Goal: Task Accomplishment & Management: Use online tool/utility

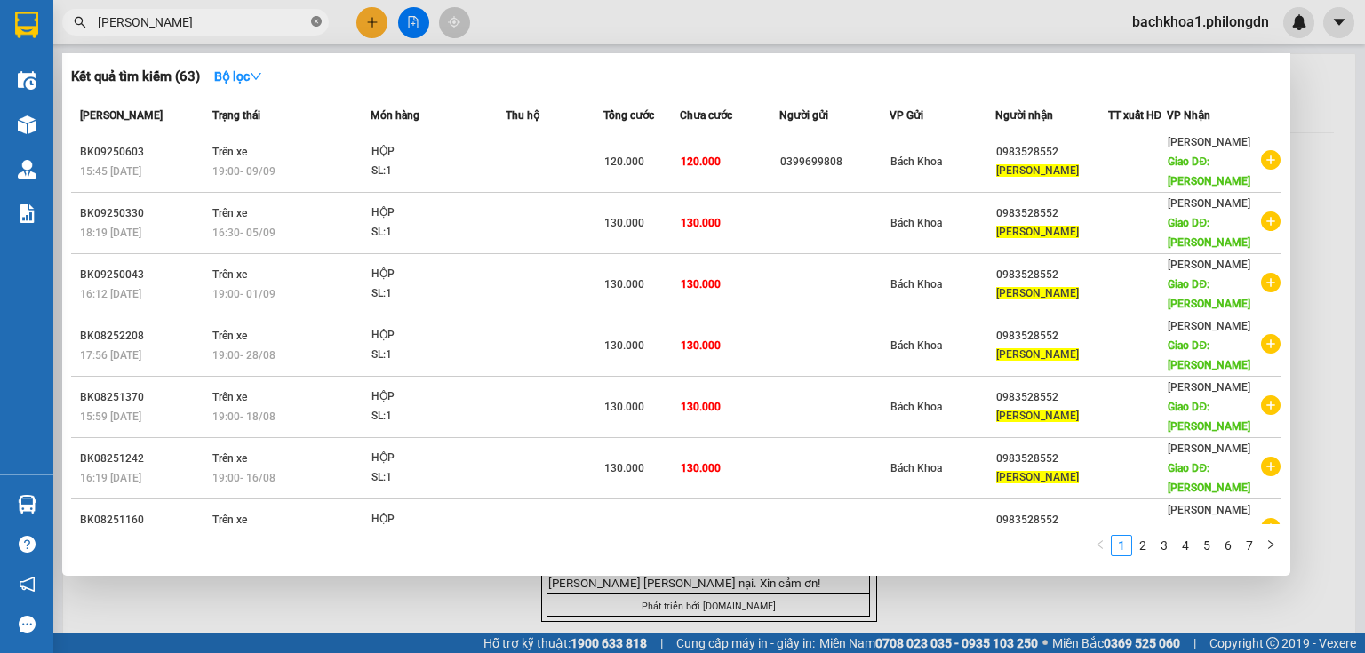
click at [311, 21] on icon "close-circle" at bounding box center [316, 21] width 11 height 11
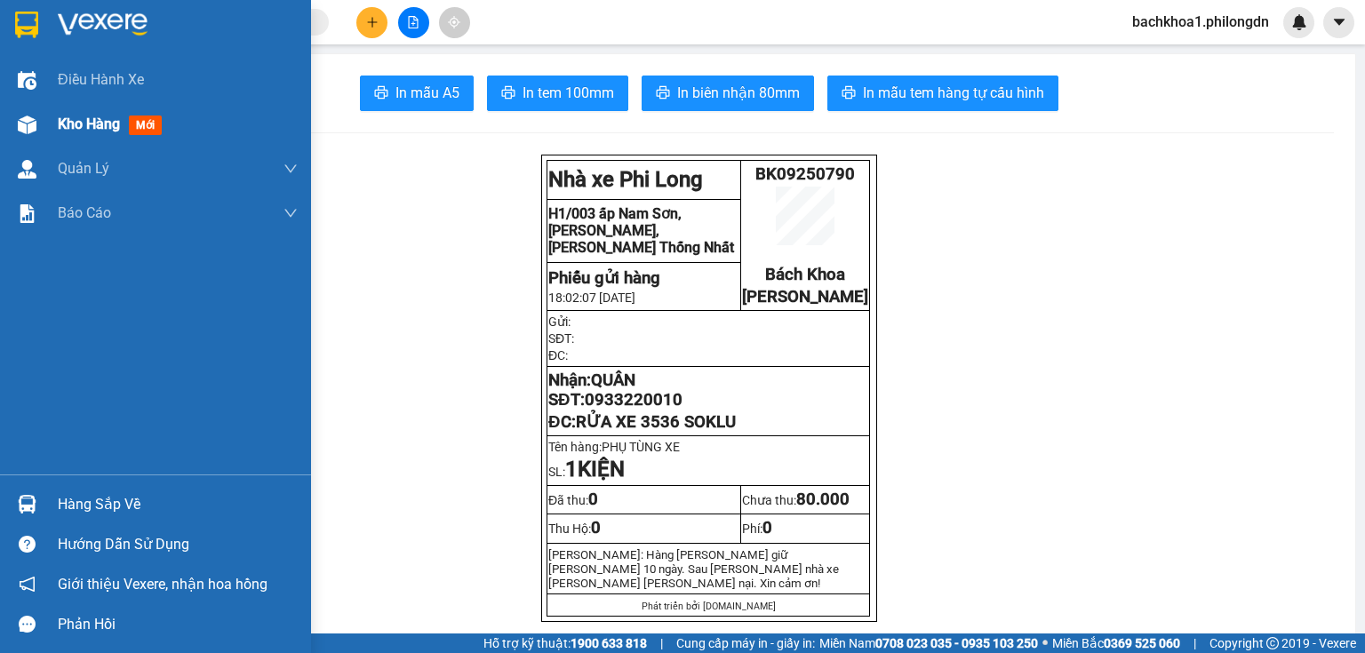
click at [76, 117] on span "Kho hàng" at bounding box center [89, 124] width 62 height 17
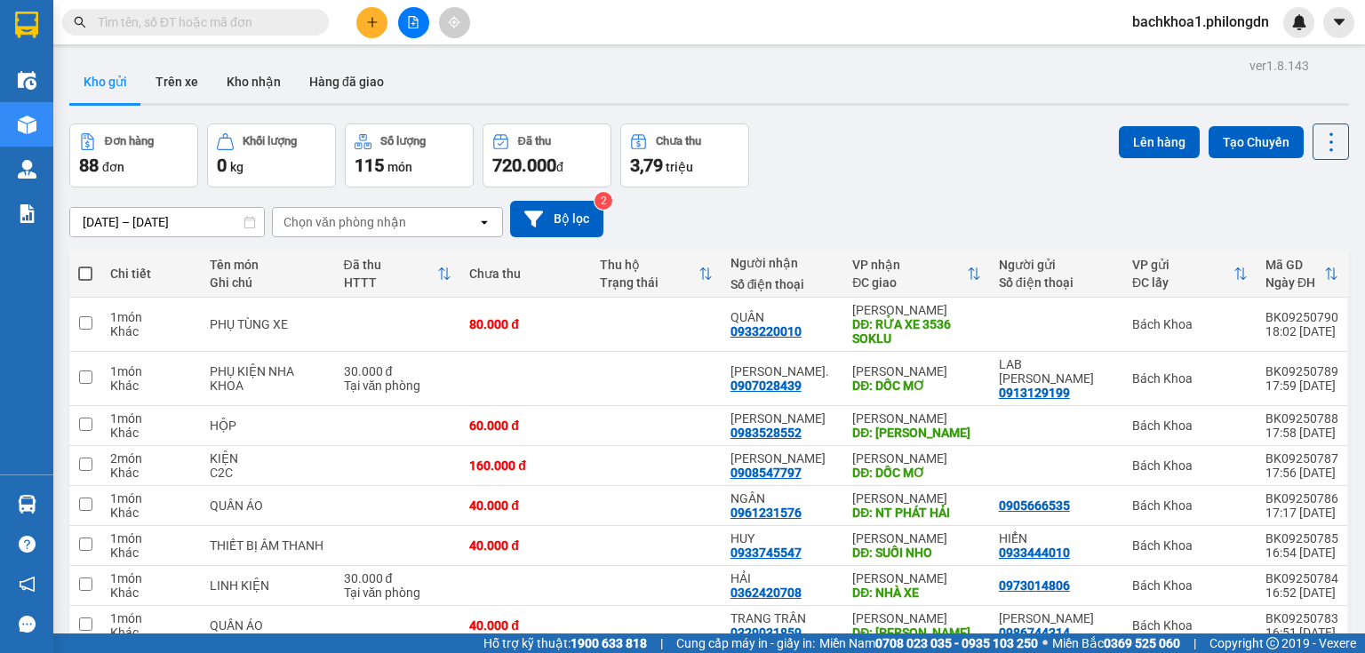
click at [76, 268] on th at bounding box center [85, 274] width 32 height 47
click at [89, 274] on span at bounding box center [85, 274] width 14 height 14
click at [85, 265] on input "checkbox" at bounding box center [85, 265] width 0 height 0
checkbox input "true"
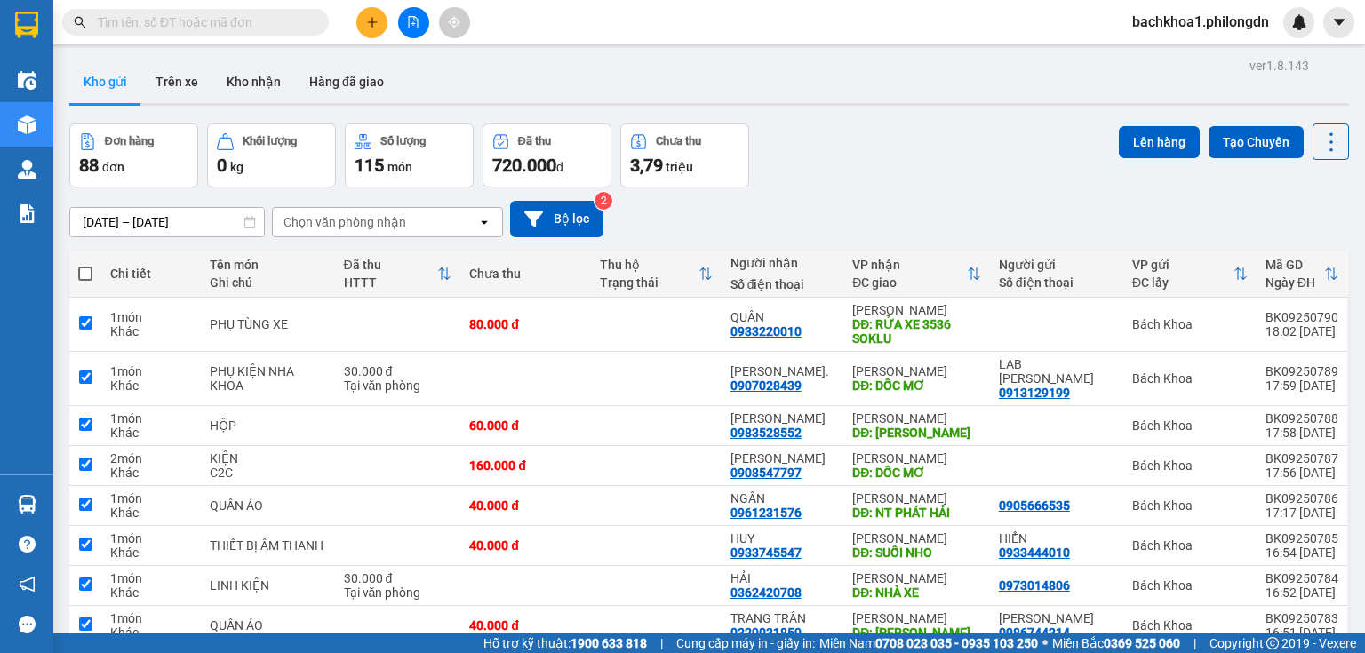
checkbox input "true"
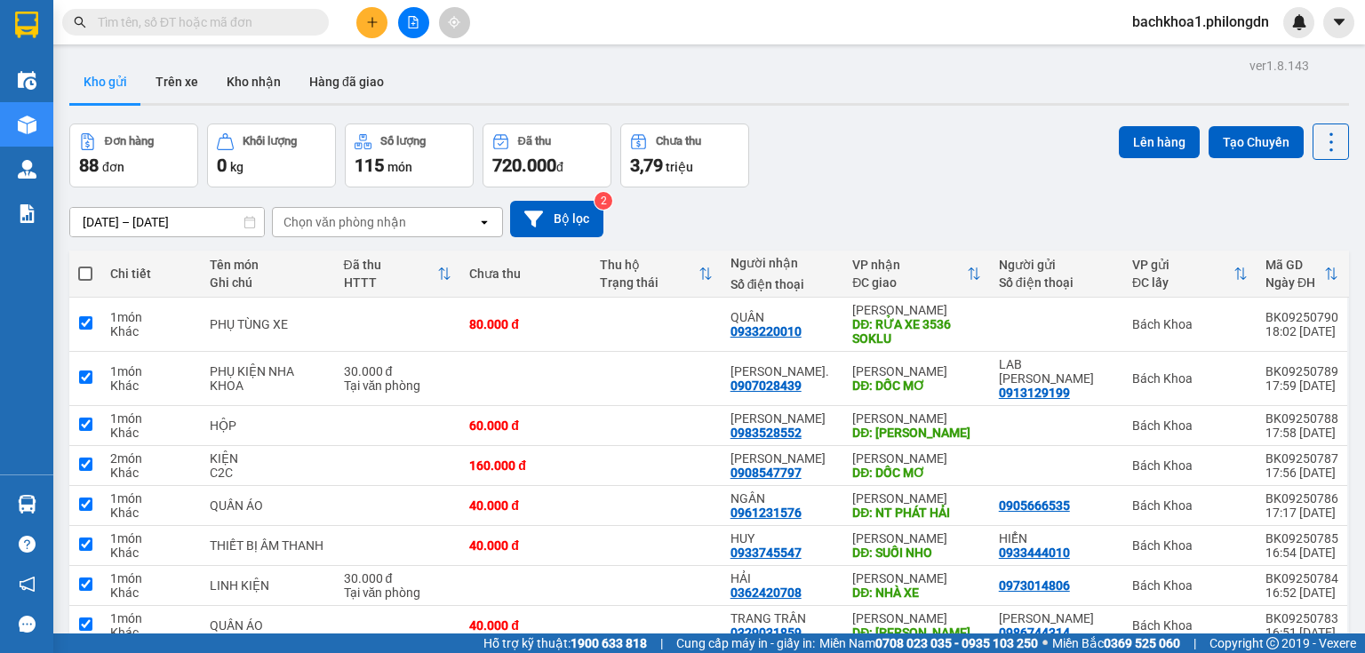
checkbox input "true"
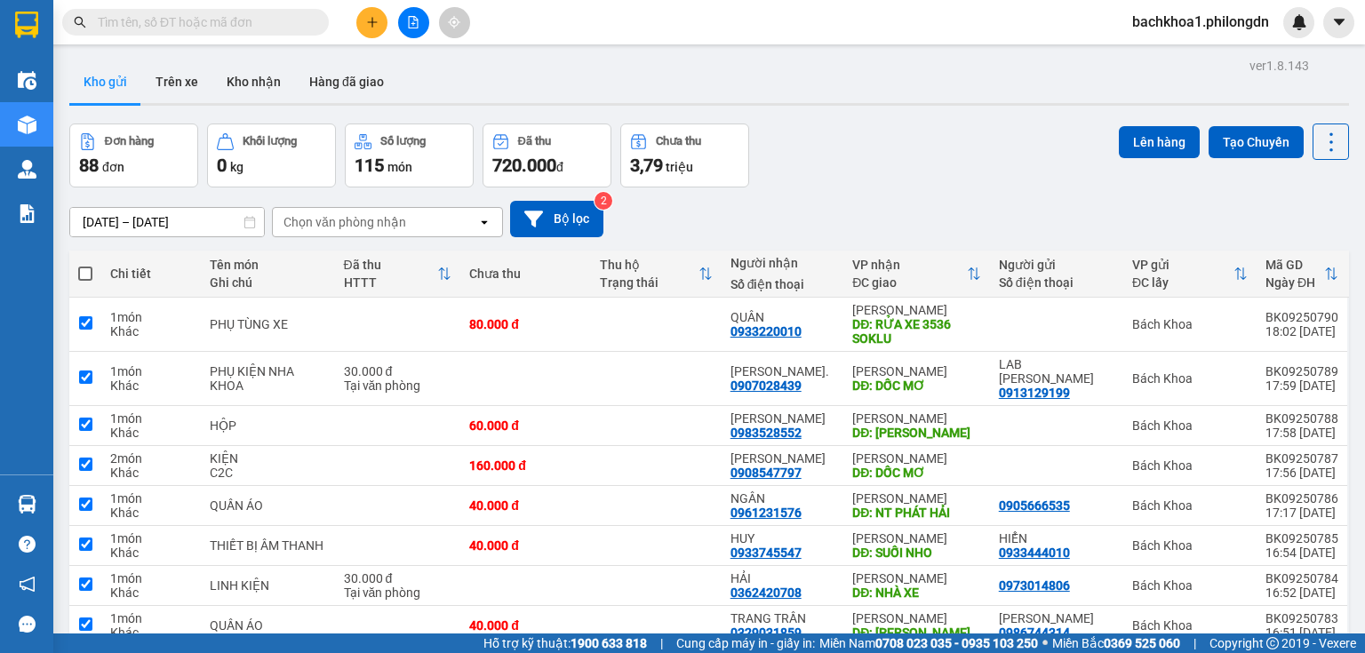
checkbox input "true"
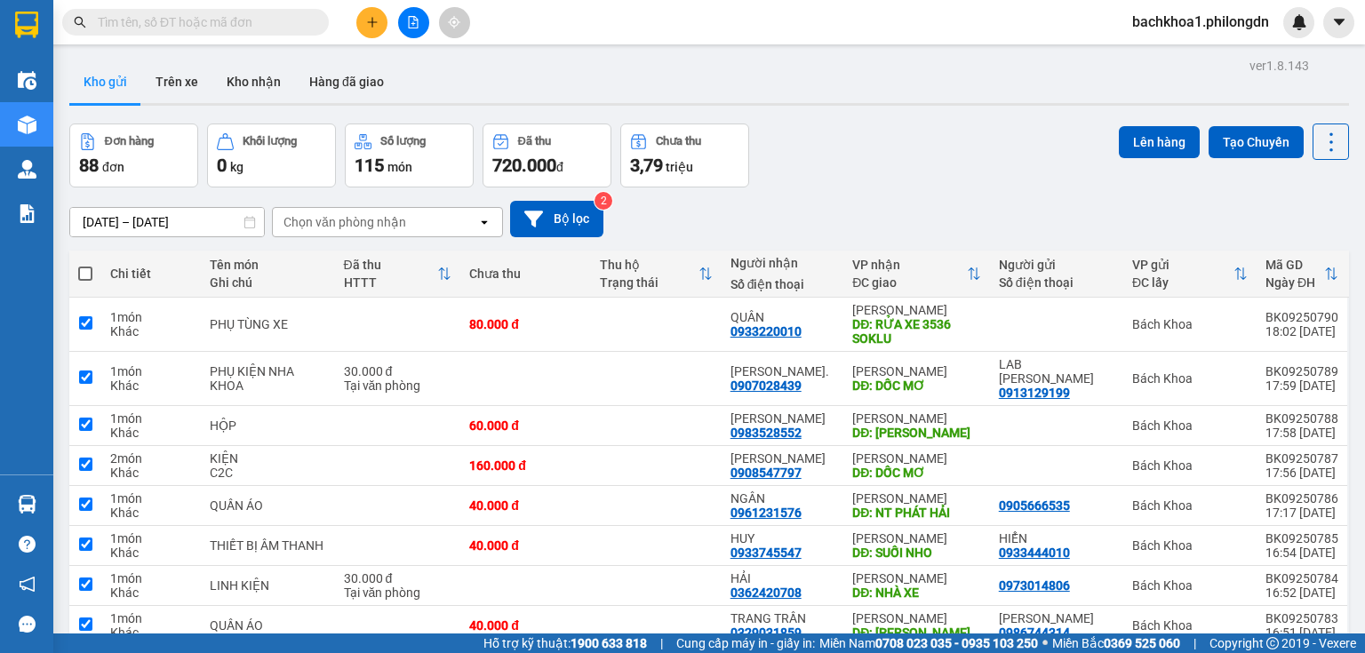
checkbox input "true"
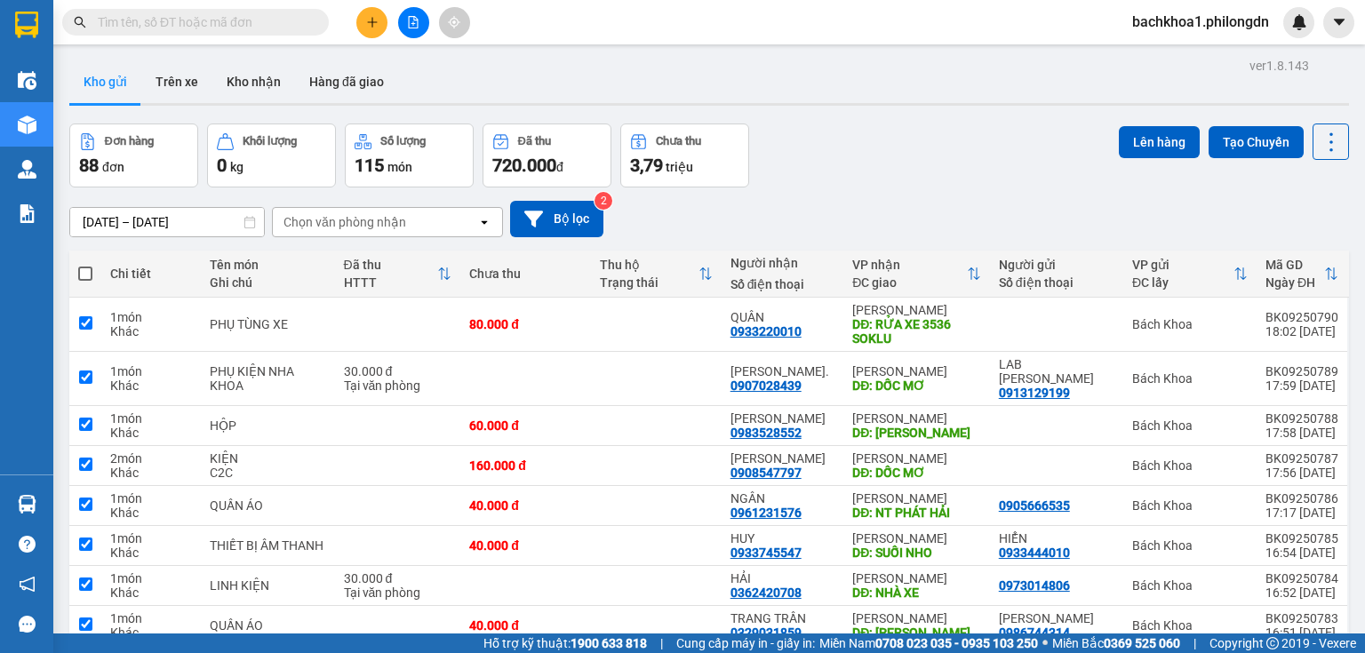
checkbox input "true"
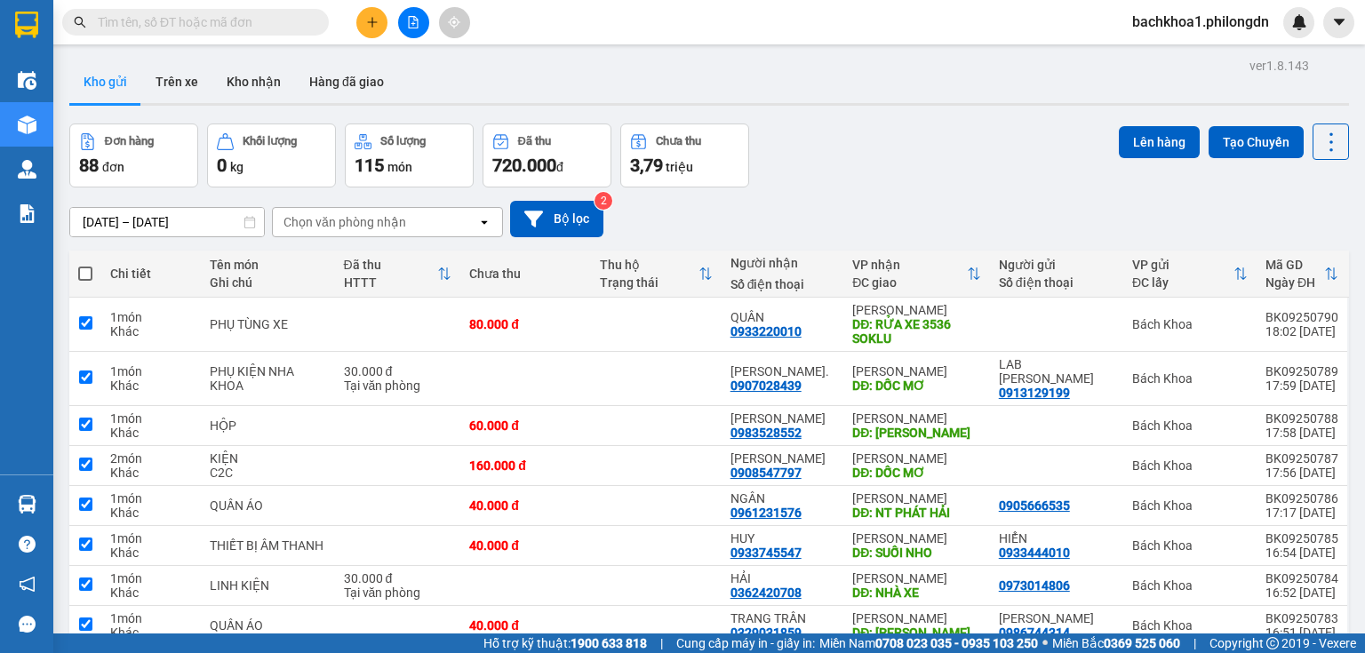
checkbox input "true"
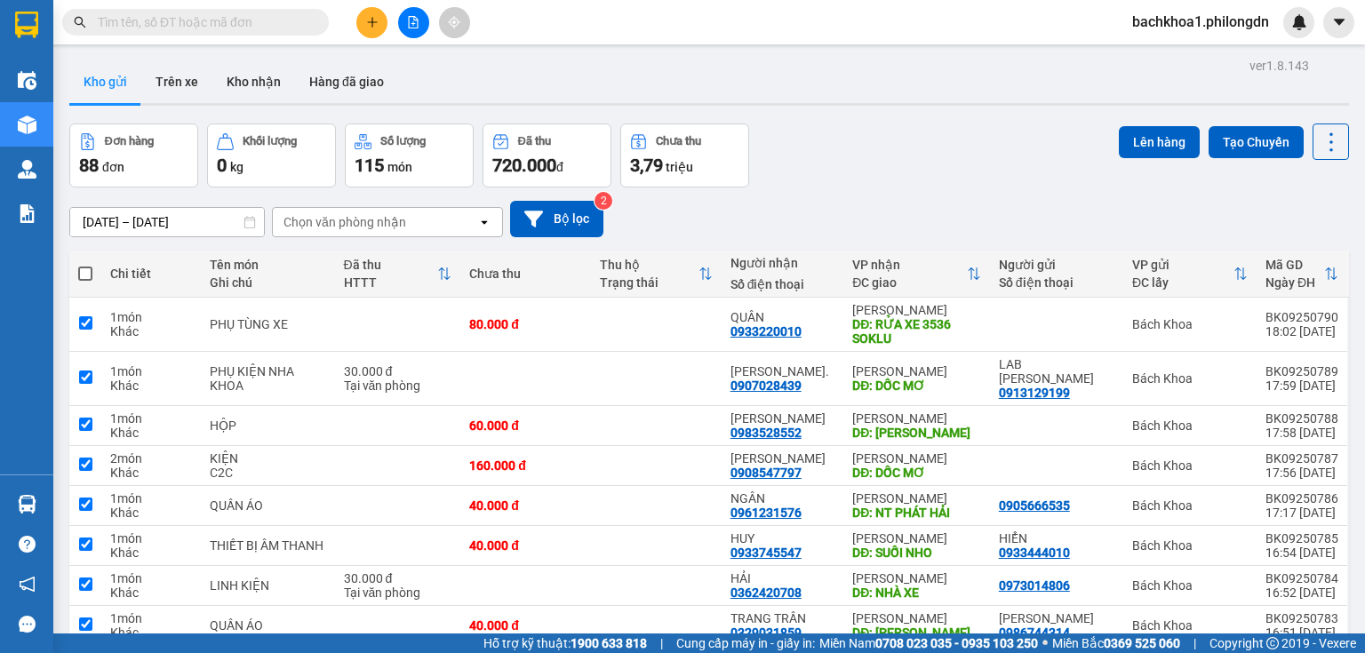
checkbox input "true"
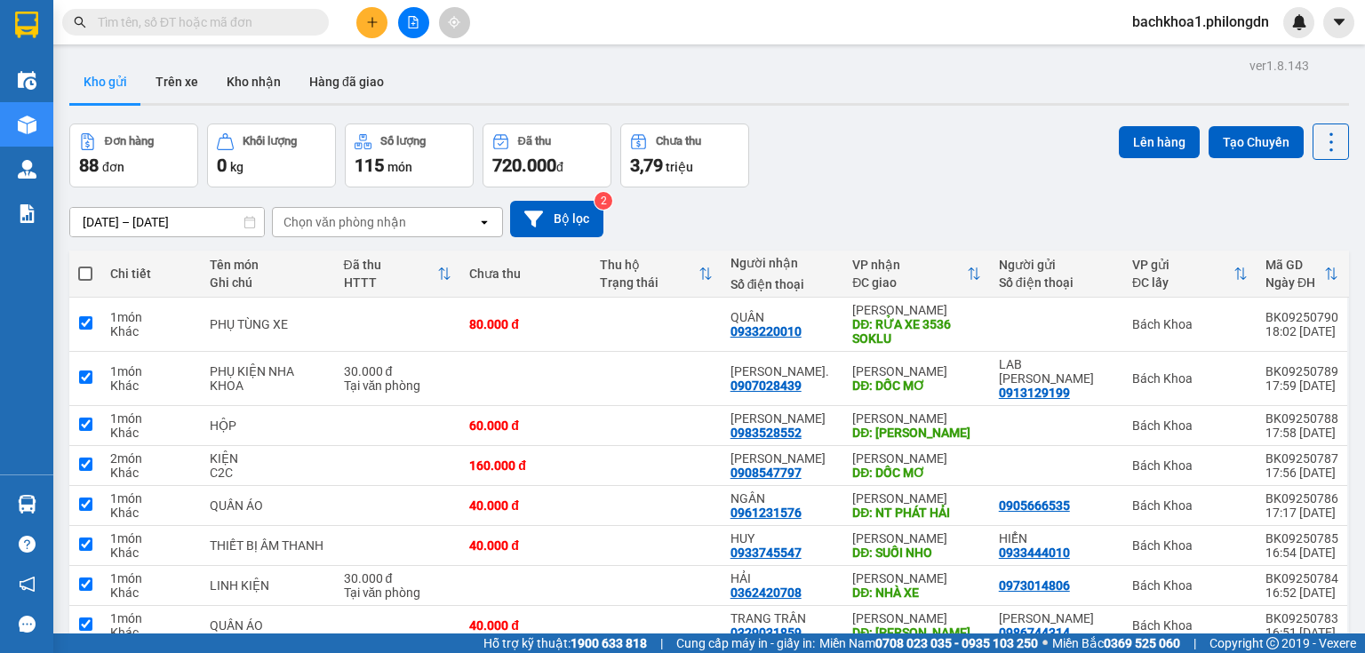
checkbox input "true"
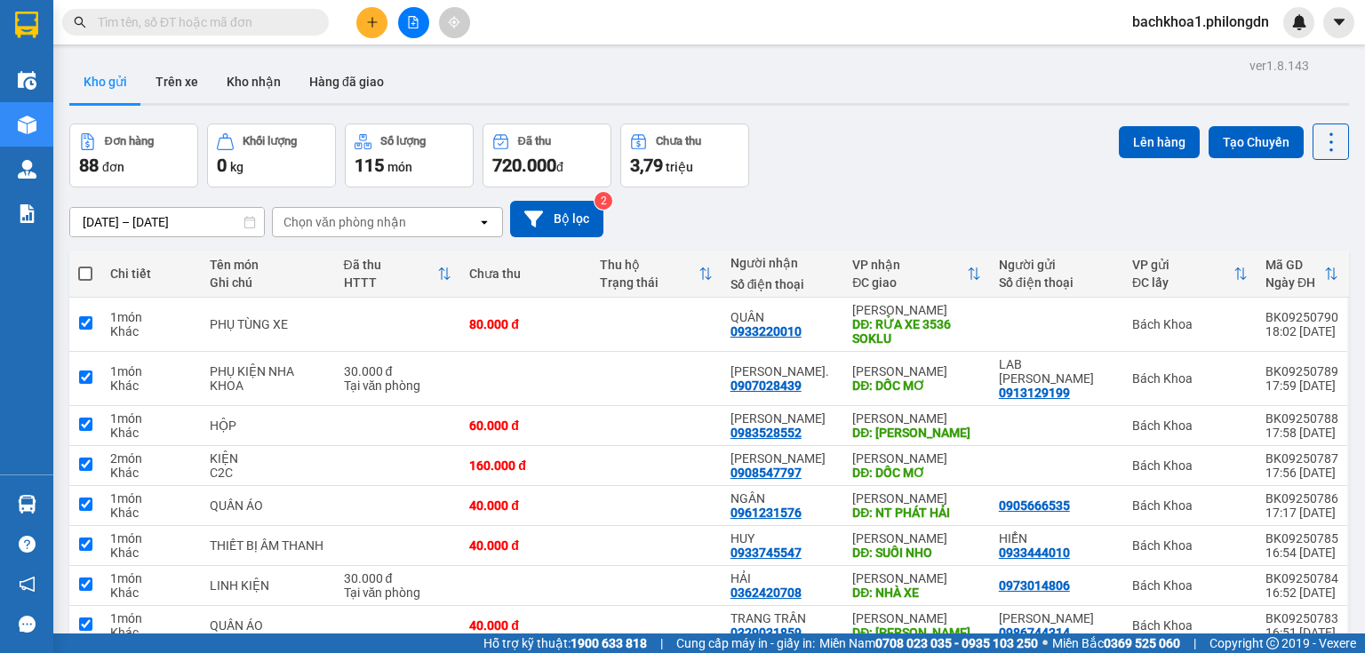
checkbox input "true"
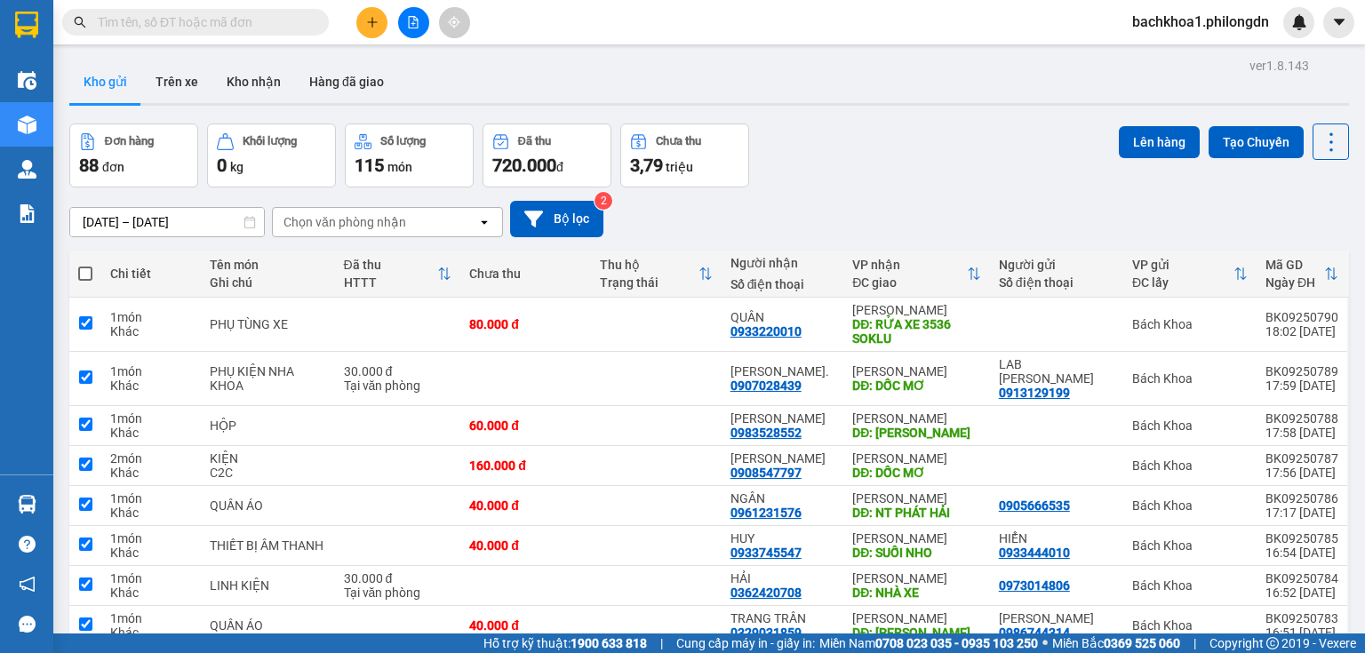
checkbox input "true"
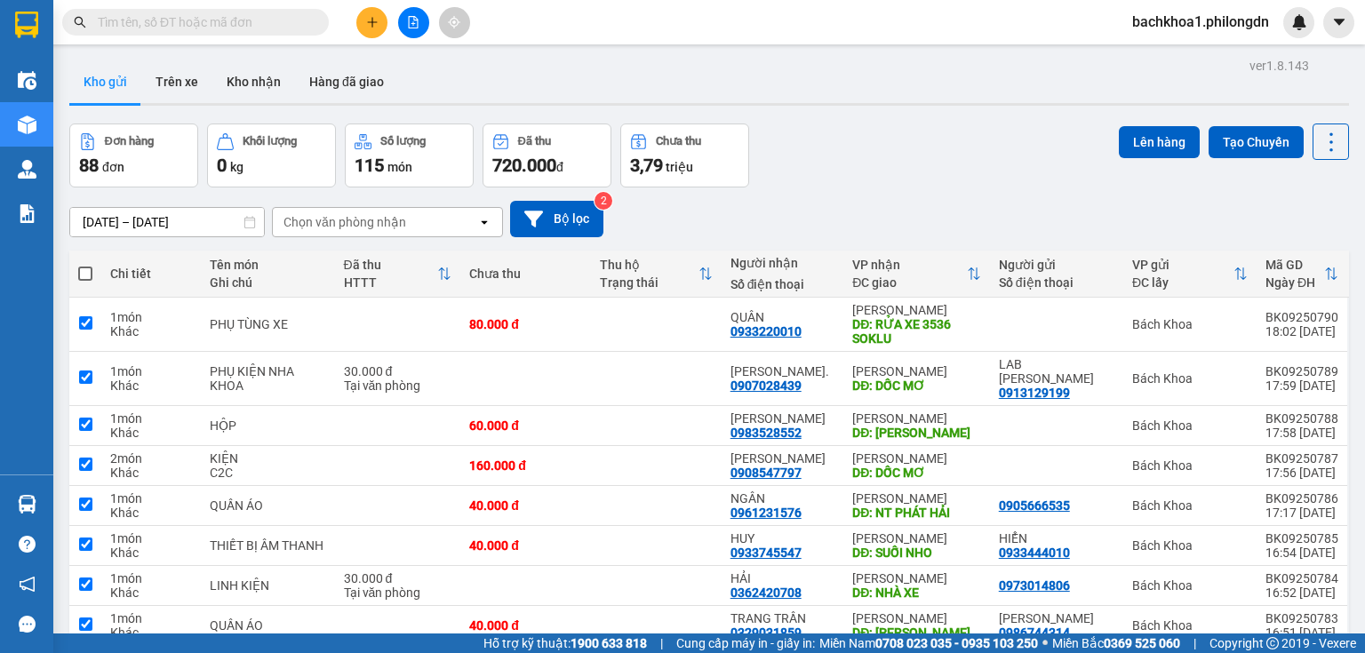
checkbox input "true"
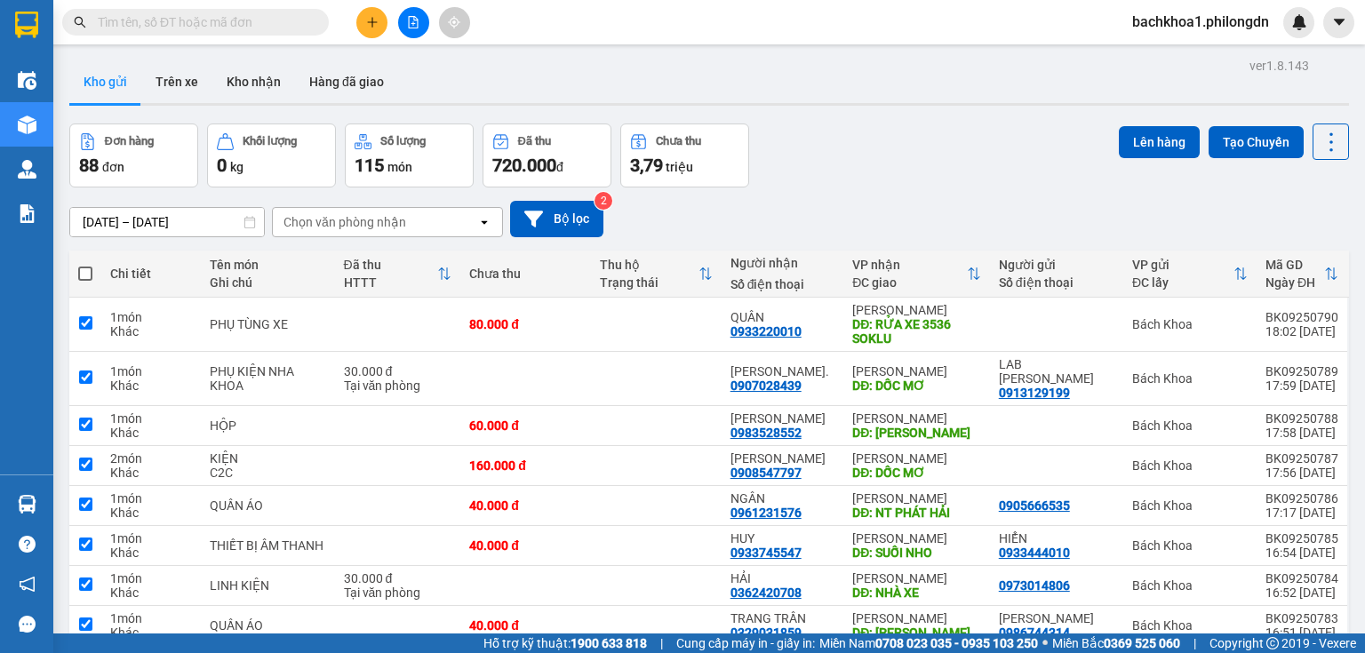
checkbox input "true"
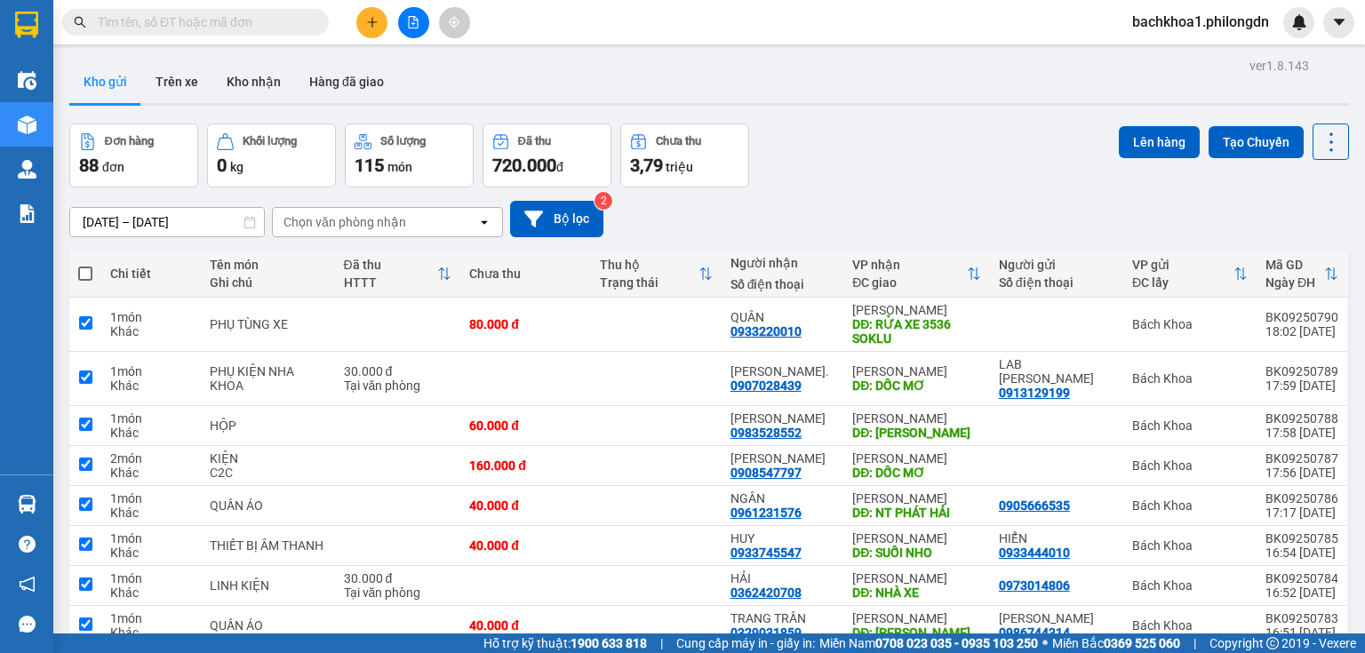
checkbox input "true"
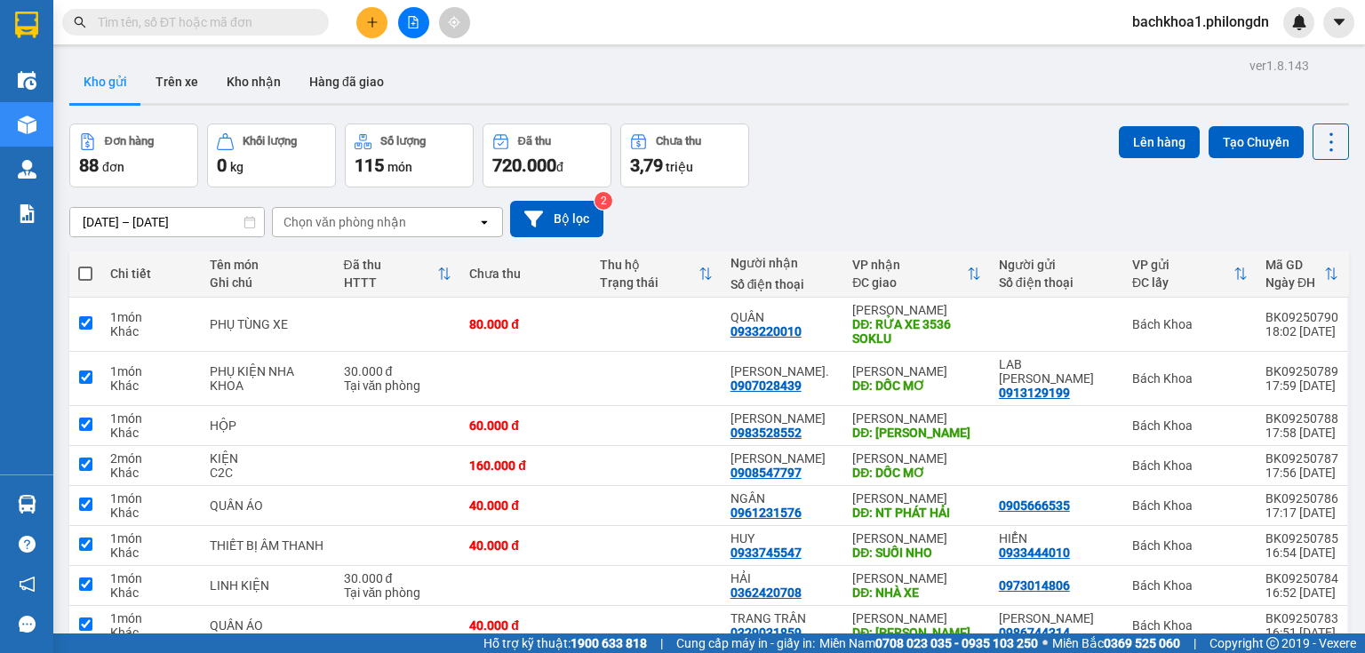
checkbox input "true"
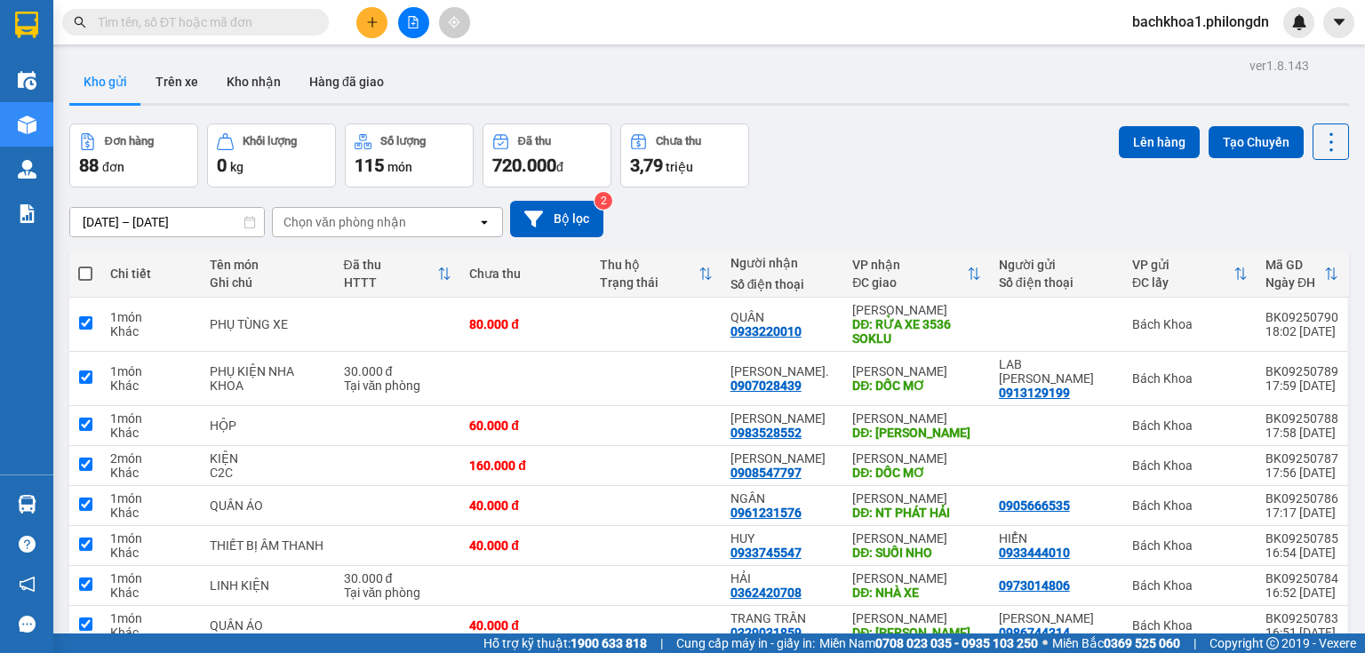
checkbox input "true"
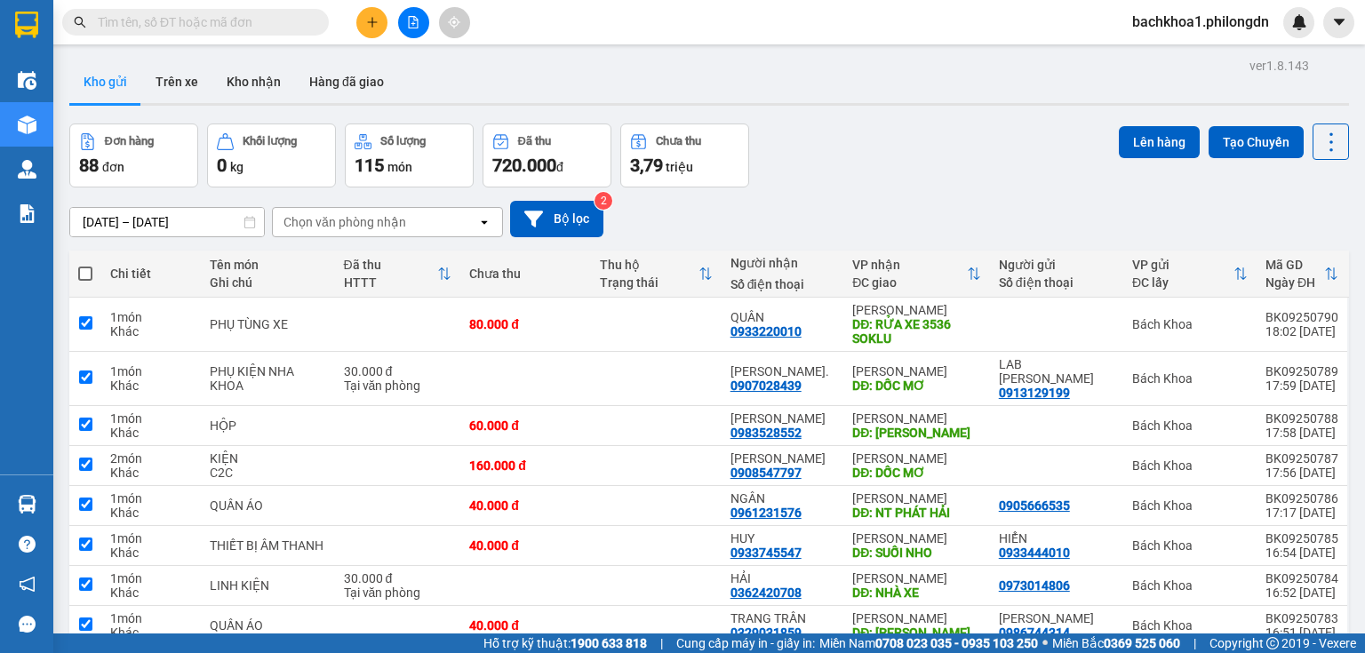
checkbox input "true"
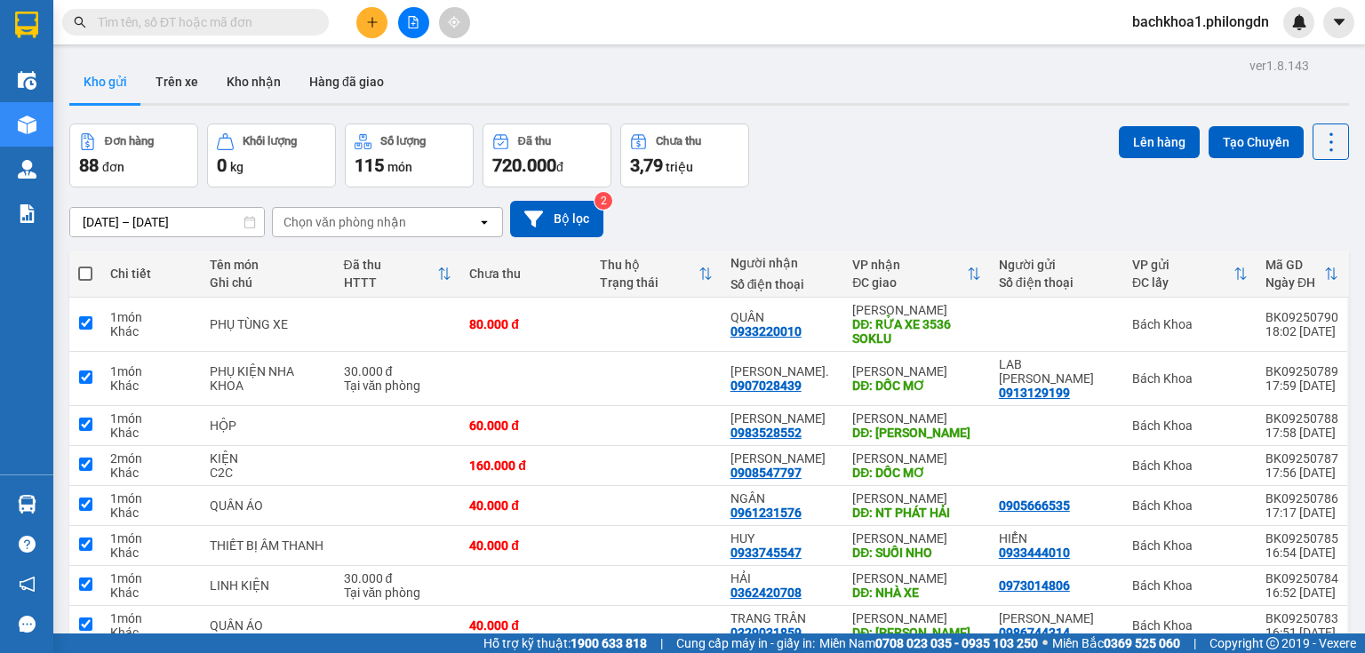
checkbox input "true"
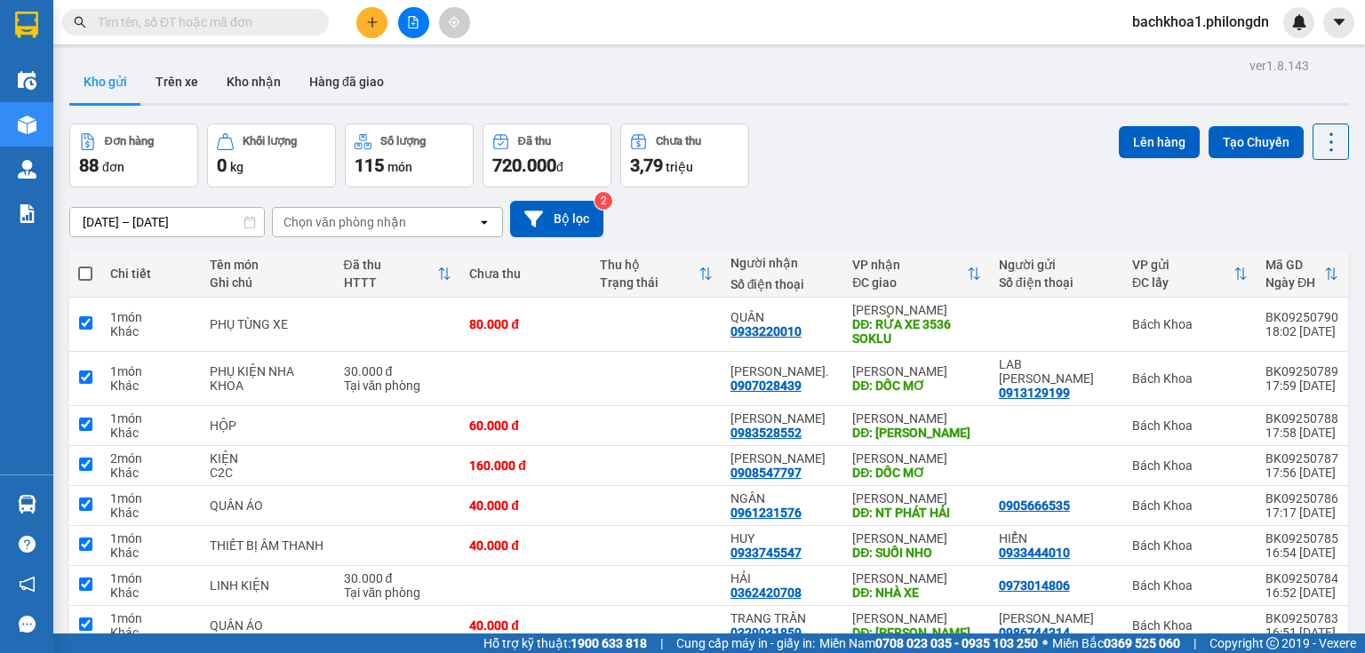
checkbox input "true"
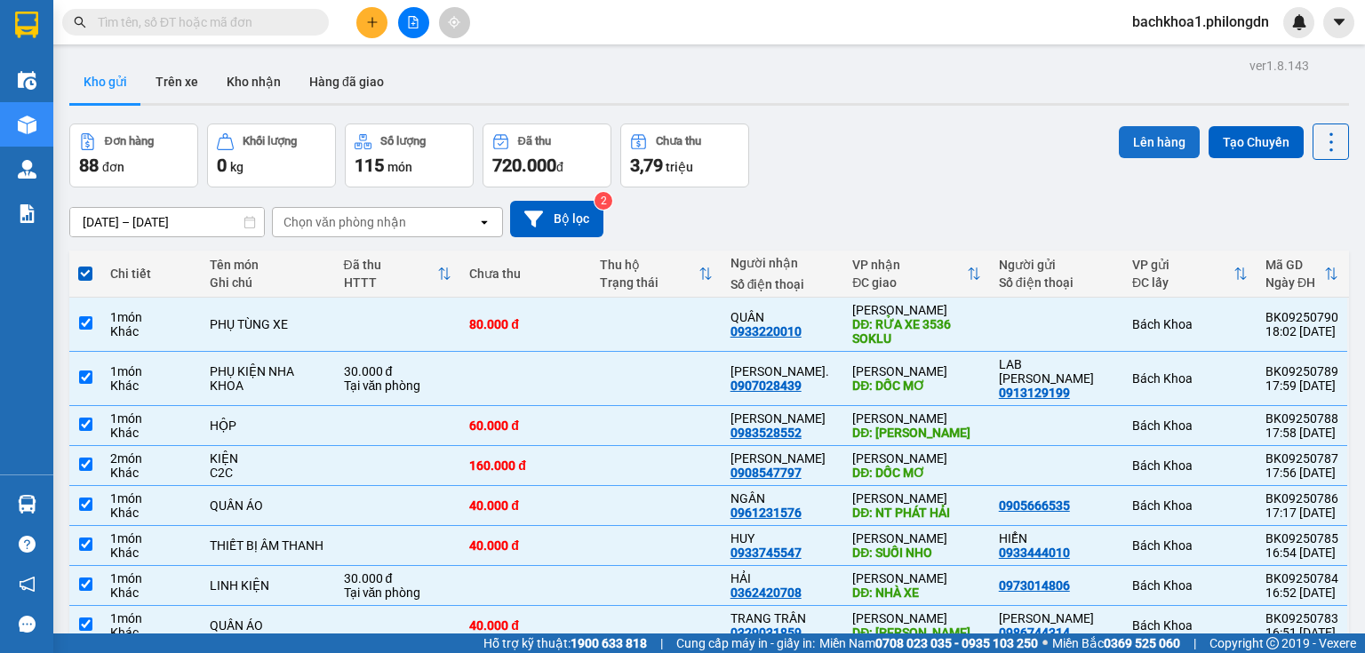
click at [1155, 140] on button "Lên hàng" at bounding box center [1159, 142] width 81 height 32
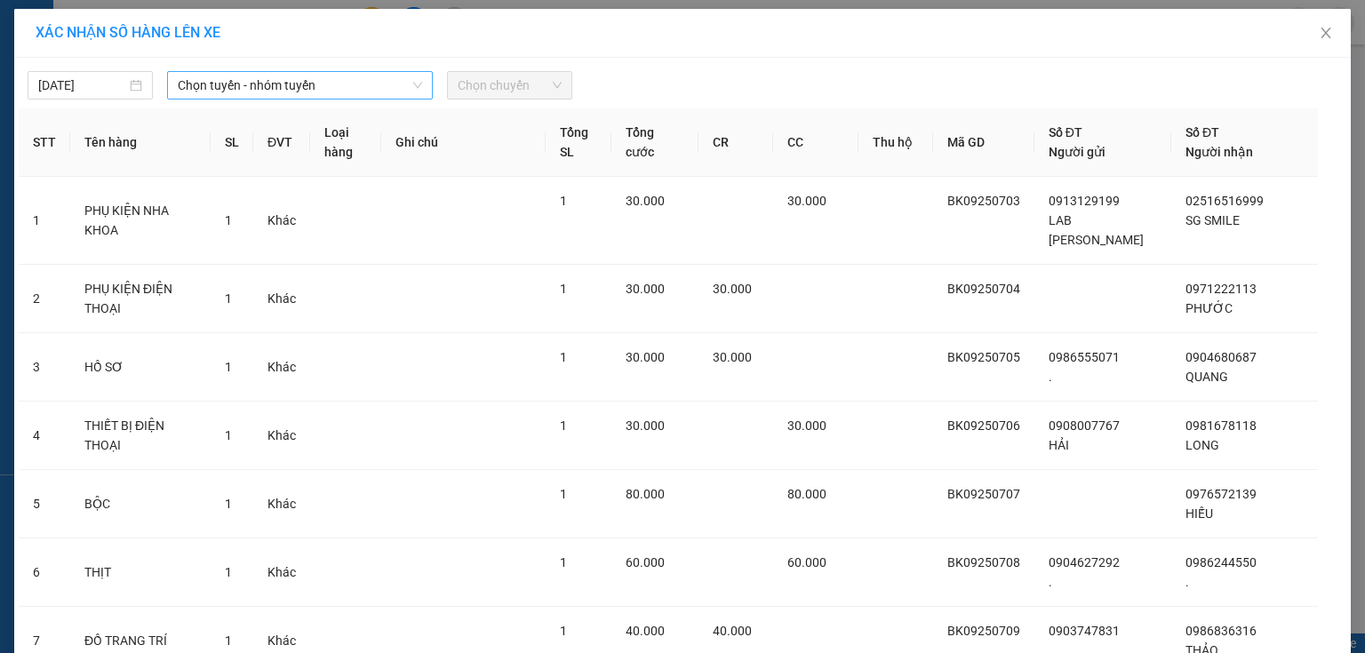
click at [309, 86] on span "Chọn tuyến - nhóm tuyến" at bounding box center [300, 85] width 244 height 27
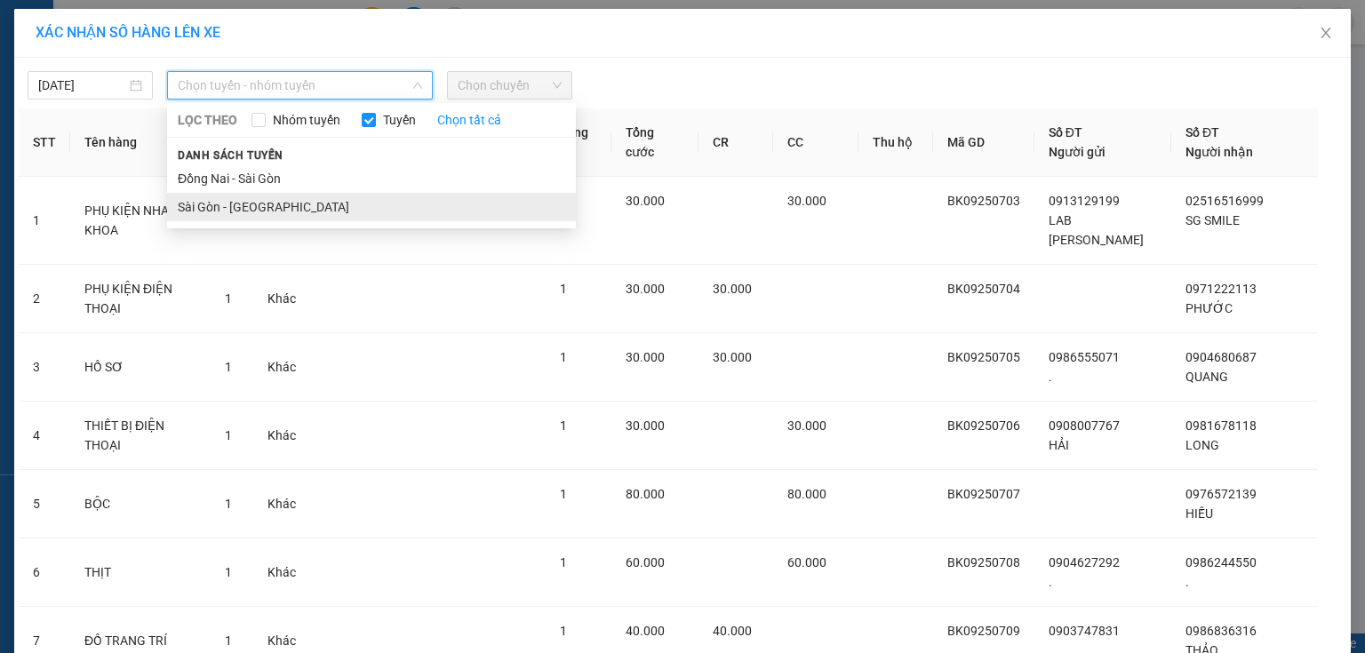
click at [267, 201] on li "Sài Gòn - [GEOGRAPHIC_DATA]" at bounding box center [371, 207] width 409 height 28
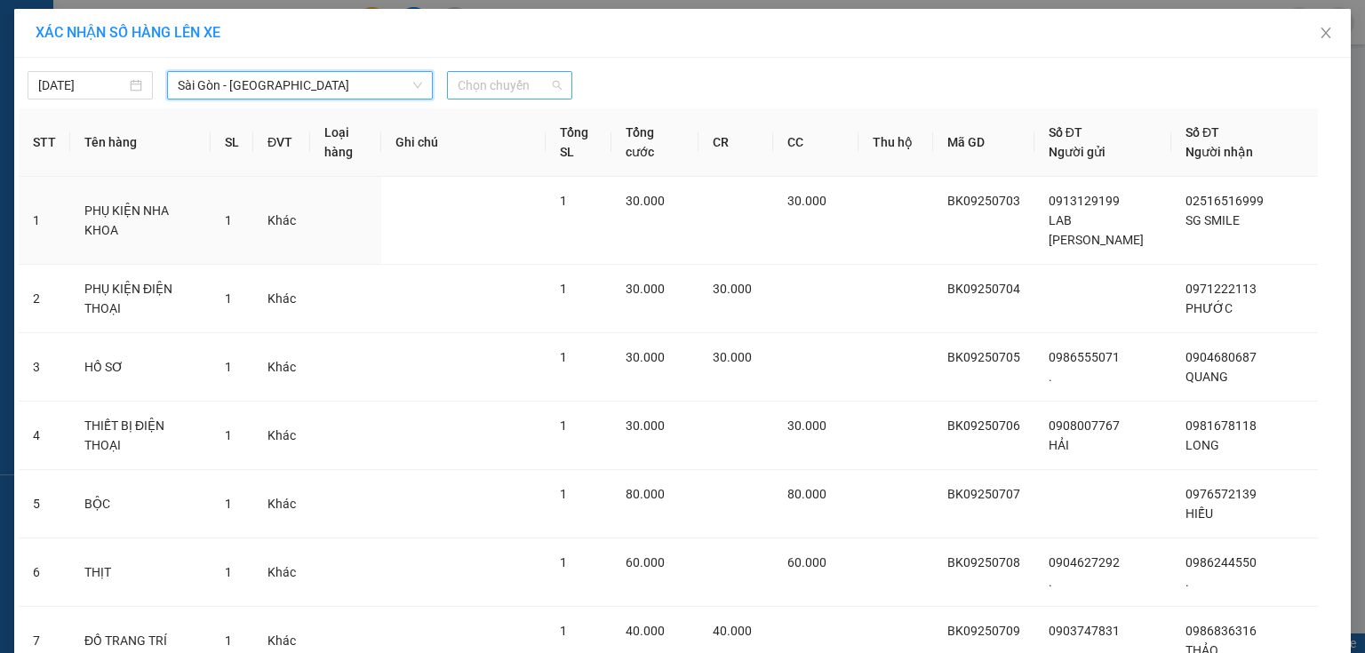
click at [523, 82] on span "Chọn chuyến" at bounding box center [510, 85] width 104 height 27
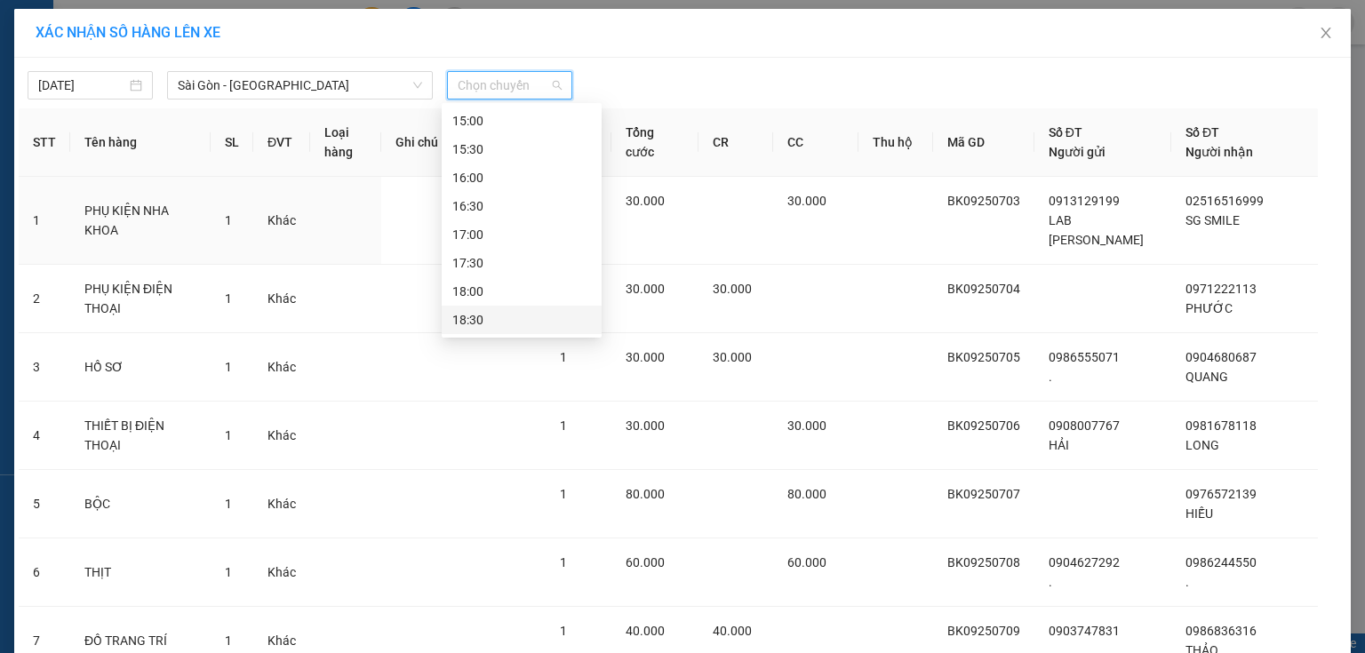
scroll to position [739, 0]
click at [483, 318] on div "19:00" at bounding box center [521, 320] width 139 height 20
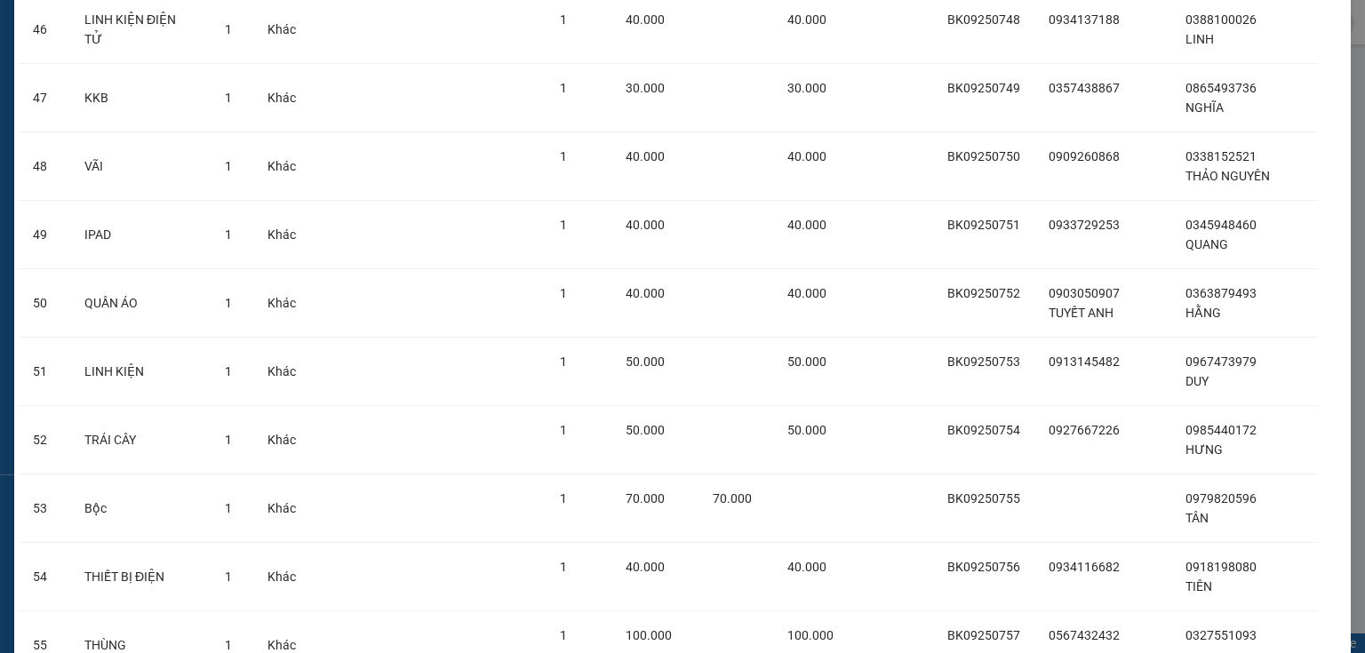
scroll to position [5728, 0]
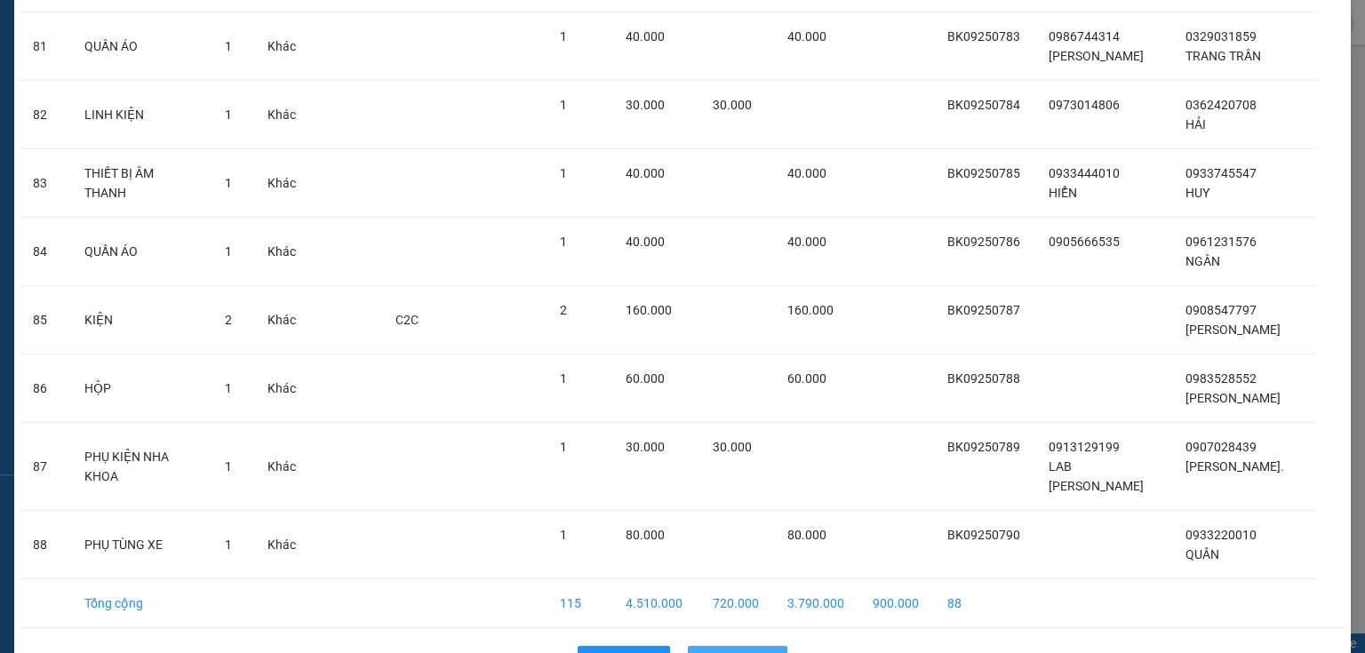
click at [702, 652] on icon "upload" at bounding box center [708, 660] width 12 height 12
